Goal: Task Accomplishment & Management: Use online tool/utility

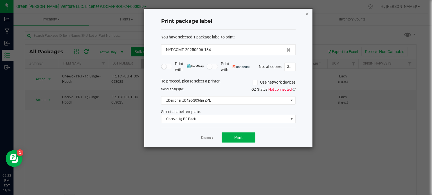
click at [308, 12] on icon "button" at bounding box center [307, 13] width 4 height 7
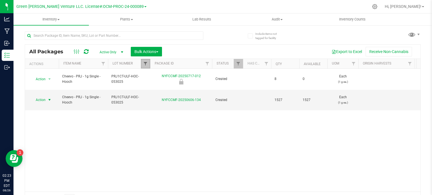
click at [147, 65] on span "Filter" at bounding box center [145, 64] width 5 height 5
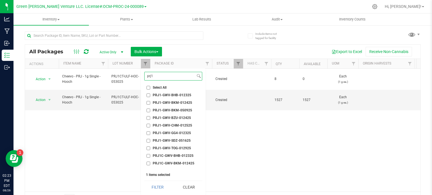
type input "prj1"
click at [118, 131] on div "Action Action Edit attributes Global inventory Locate package Mark as sample Pr…" at bounding box center [222, 130] width 395 height 123
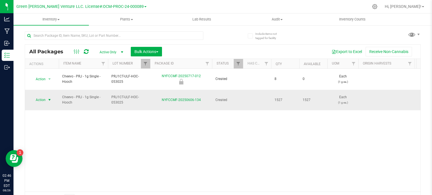
click at [44, 96] on span "Action" at bounding box center [38, 100] width 15 height 8
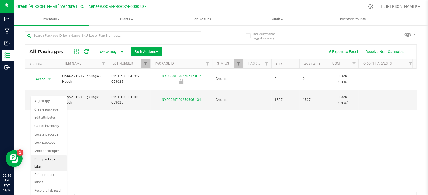
click at [54, 159] on li "Print package label" at bounding box center [49, 163] width 36 height 15
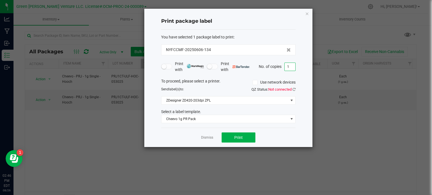
click at [288, 68] on input "1" at bounding box center [290, 67] width 11 height 8
type input "300"
click at [237, 137] on span "Print" at bounding box center [238, 138] width 8 height 5
